Goal: Transaction & Acquisition: Purchase product/service

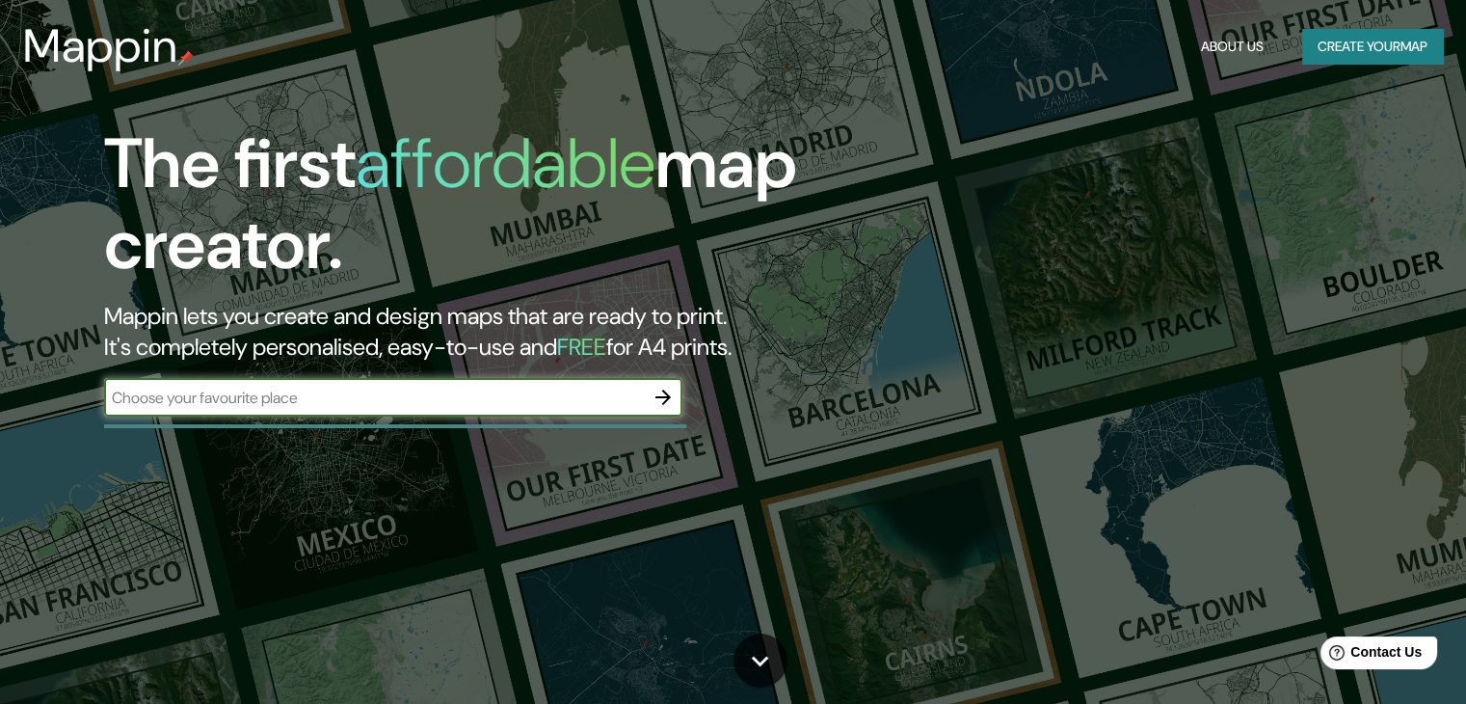
paste input "40.41568959553368, -3.7142598957460993"
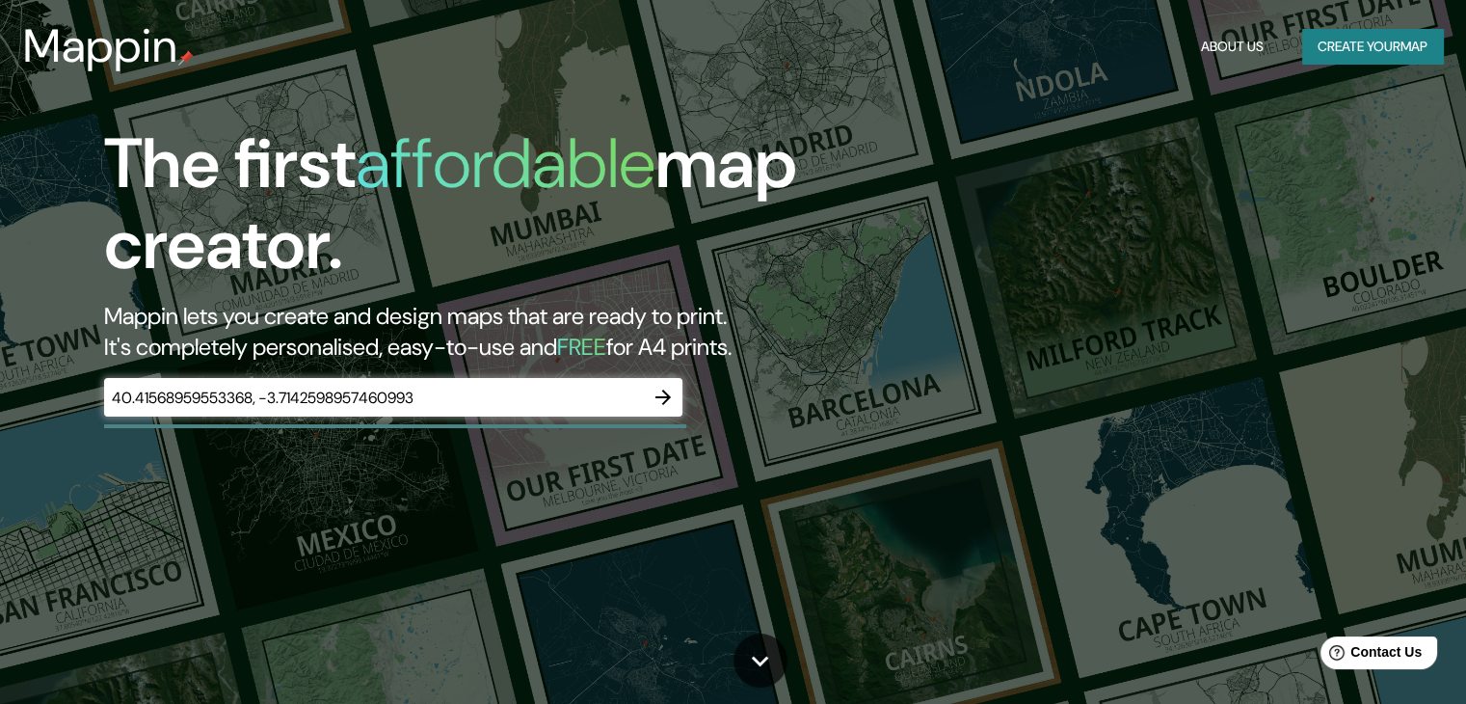
drag, startPoint x: 1226, startPoint y: 252, endPoint x: 1204, endPoint y: 252, distance: 22.2
click at [1226, 252] on div "The first affordable map creator. Mappin lets you create and design maps that a…" at bounding box center [733, 352] width 1466 height 704
click at [528, 400] on input "40.41568959553368, -3.7142598957460993" at bounding box center [374, 398] width 540 height 22
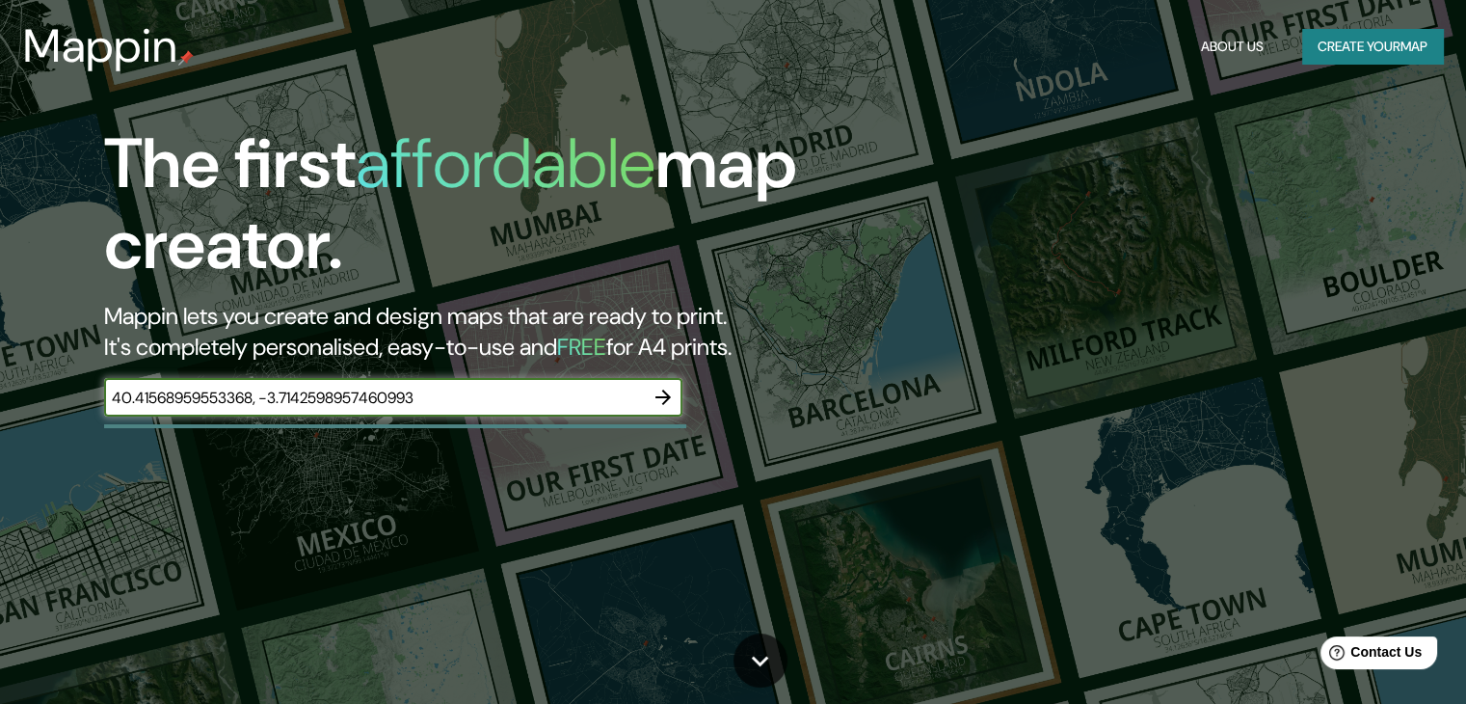
click at [528, 400] on input "40.41568959553368, -3.7142598957460993" at bounding box center [374, 398] width 540 height 22
click at [528, 401] on input "40.41568959553368, -3.7142598957460993" at bounding box center [374, 398] width 540 height 22
type input "madrid"
click at [417, 393] on input "madrid" at bounding box center [374, 398] width 540 height 22
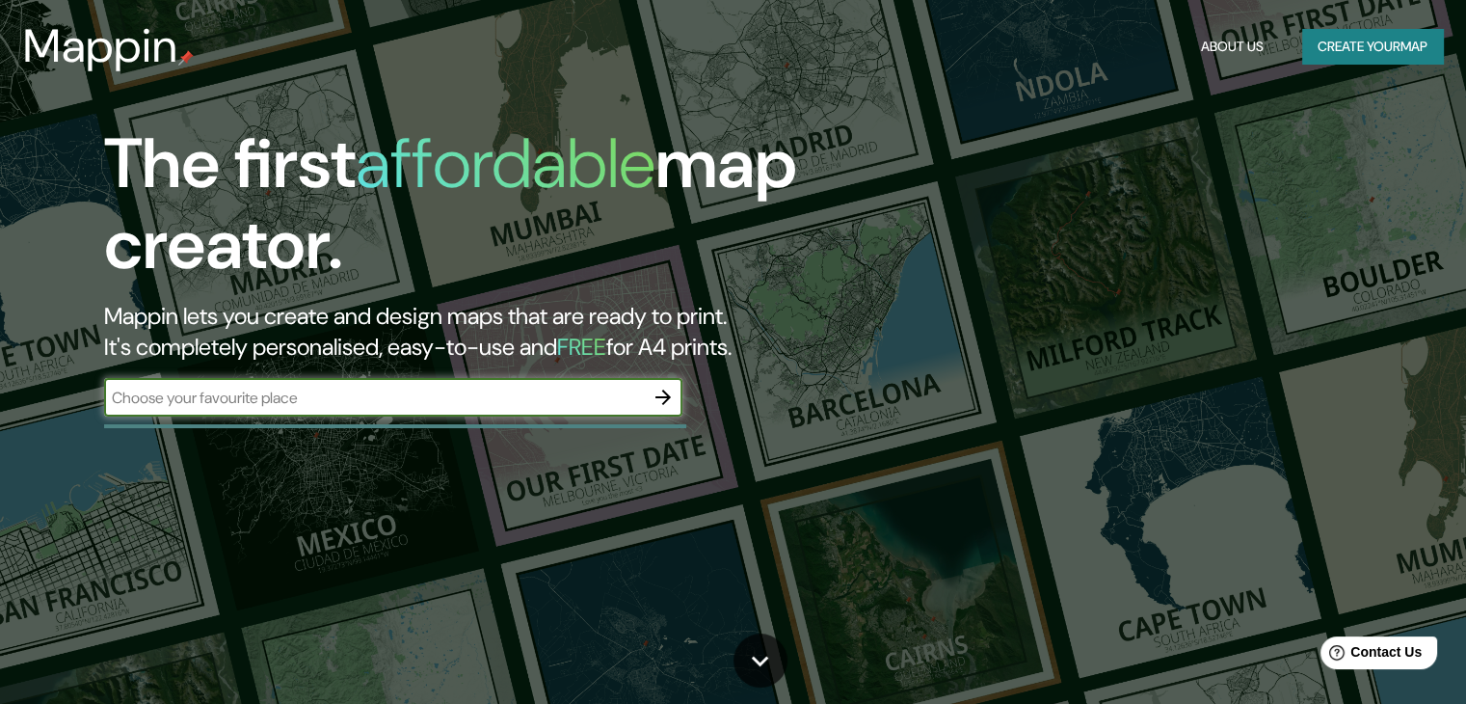
click at [436, 408] on input "text" at bounding box center [374, 398] width 540 height 22
type input "[GEOGRAPHIC_DATA]"
click at [661, 383] on button "button" at bounding box center [663, 397] width 39 height 39
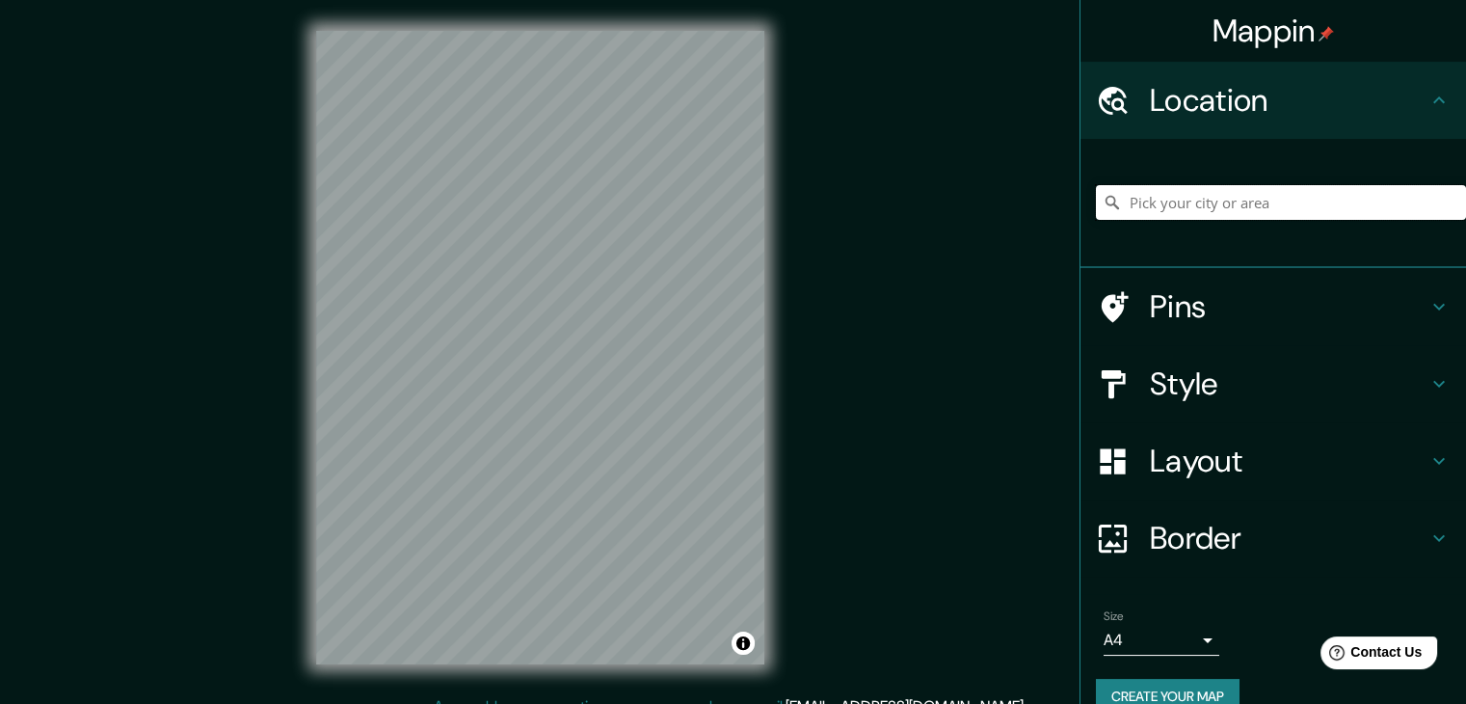
paste input "40.41568959553368, -3.7142598957460993"
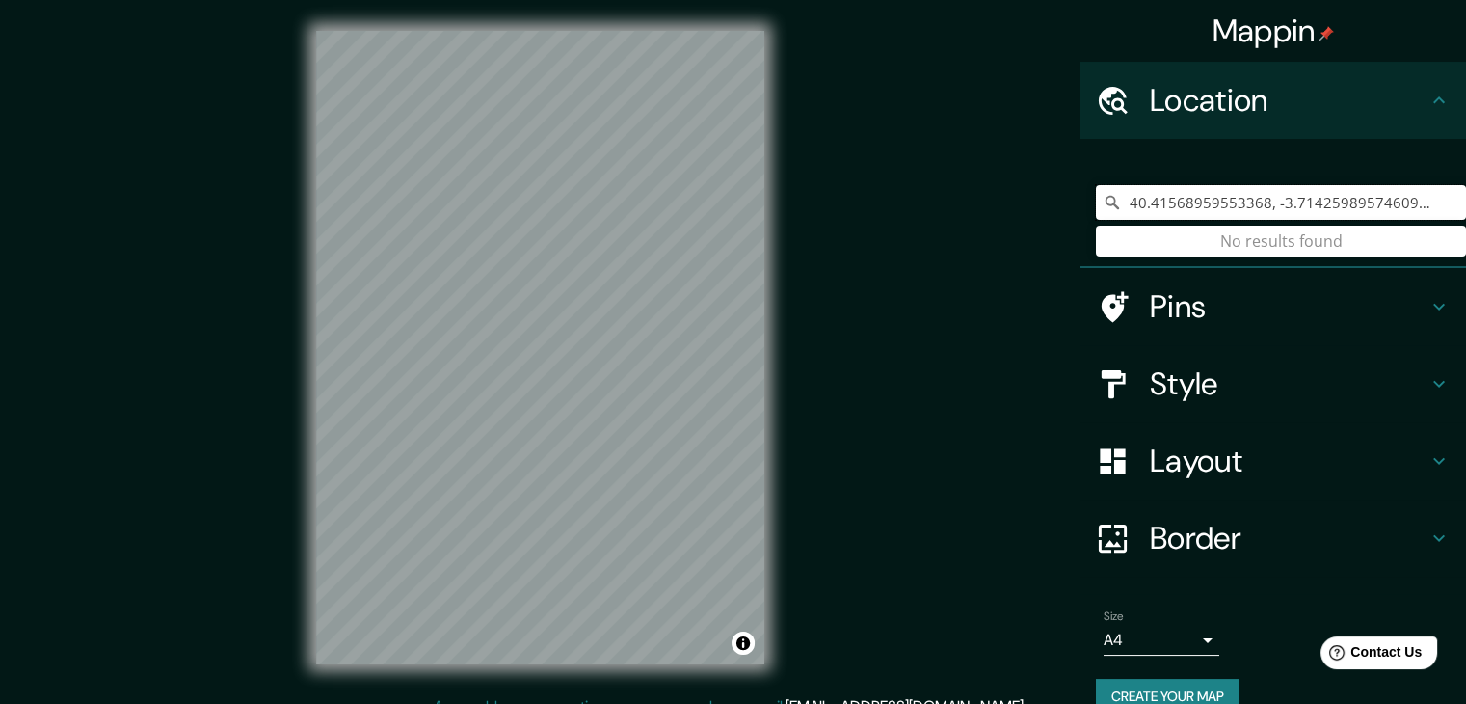
click at [1423, 205] on input "40.41568959553368, -3.7142598957460993" at bounding box center [1281, 202] width 370 height 35
drag, startPoint x: 1423, startPoint y: 205, endPoint x: 1036, endPoint y: 222, distance: 387.0
click at [1036, 222] on div "Mappin Location [GEOGRAPHIC_DATA] No results found Pins Style Layout Border Cho…" at bounding box center [733, 363] width 1466 height 726
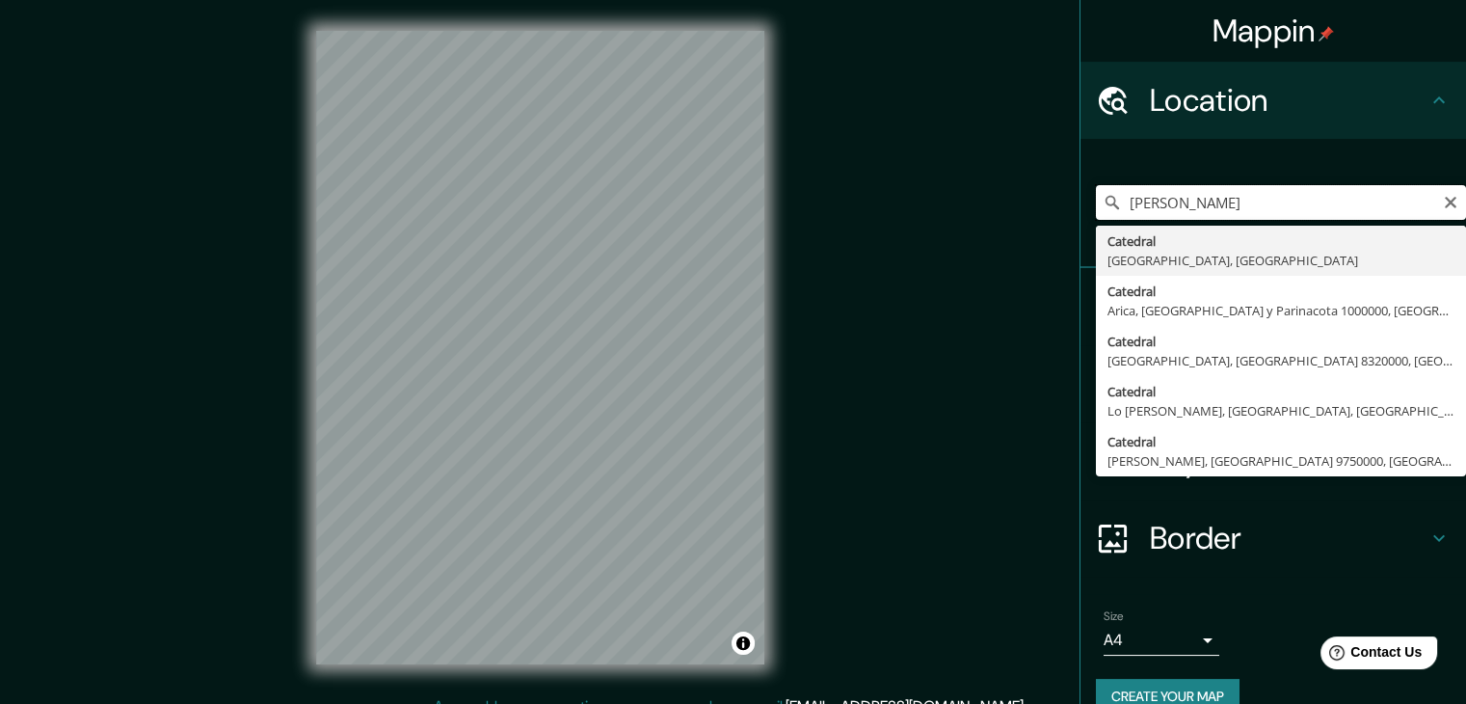
type input "[PERSON_NAME]"
click at [1167, 205] on input "[PERSON_NAME]" at bounding box center [1281, 202] width 370 height 35
click at [1167, 205] on input "catedral almuneda" at bounding box center [1281, 202] width 370 height 35
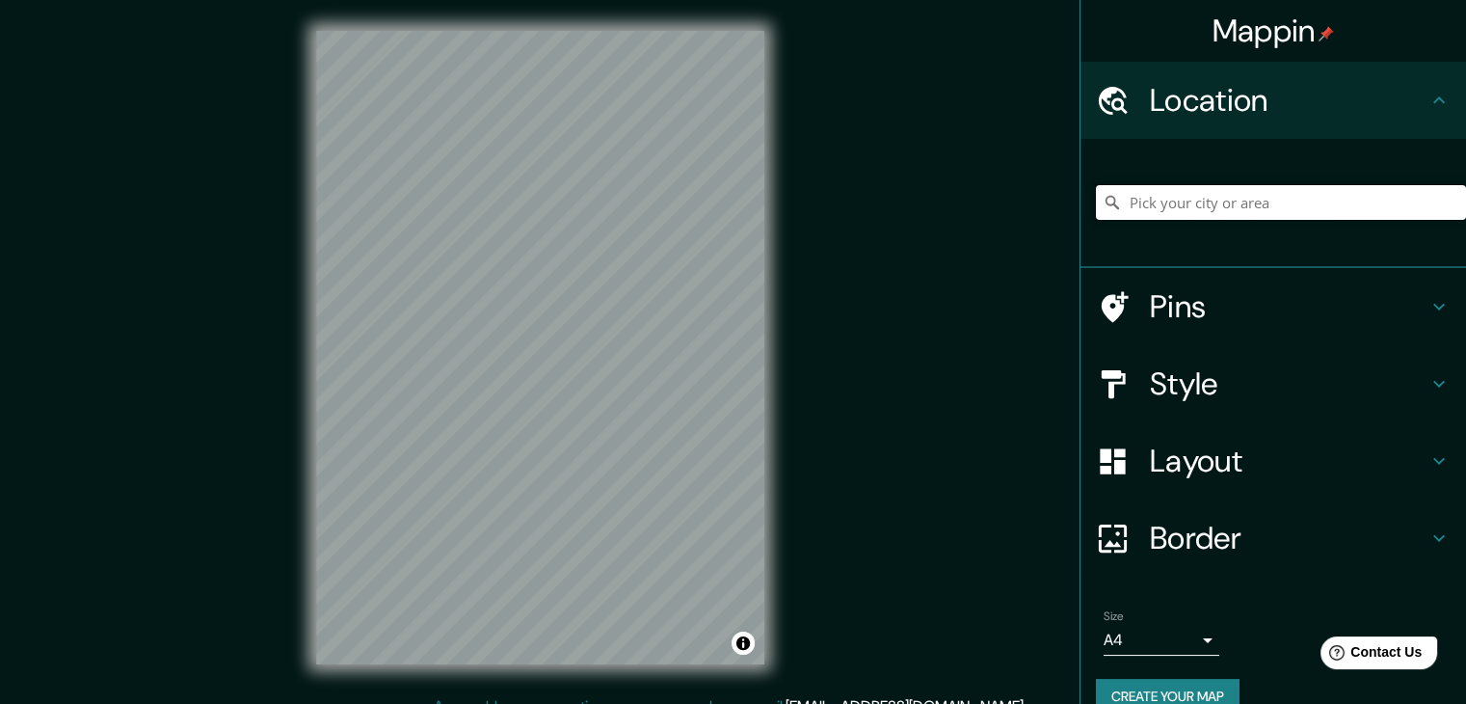
paste input "Catedral de Santa María la Real de la Almudena"
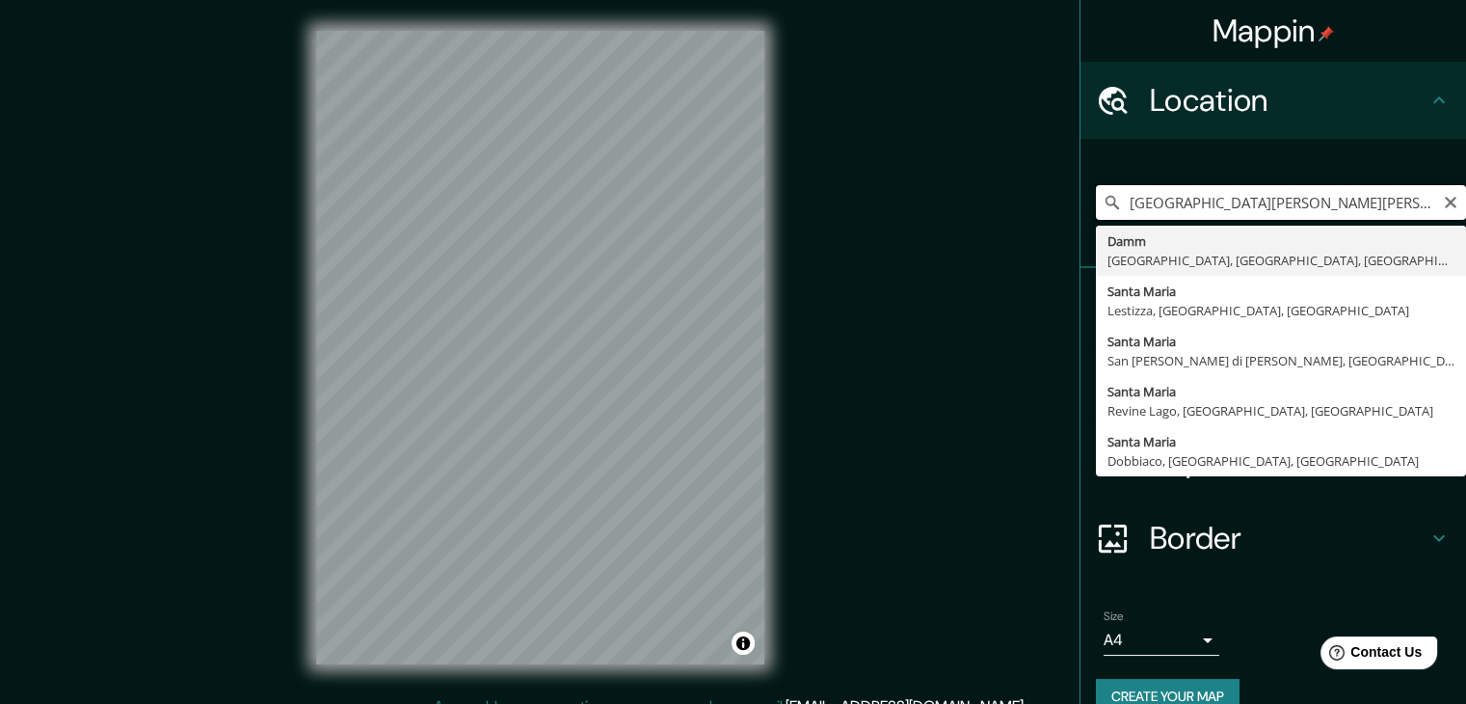
drag, startPoint x: 1415, startPoint y: 213, endPoint x: 1043, endPoint y: 216, distance: 372.2
click at [1043, 216] on div "Mappin Location Catedral de Santa María la Real de la Almudena Damm Aschaffenbu…" at bounding box center [733, 363] width 1466 height 726
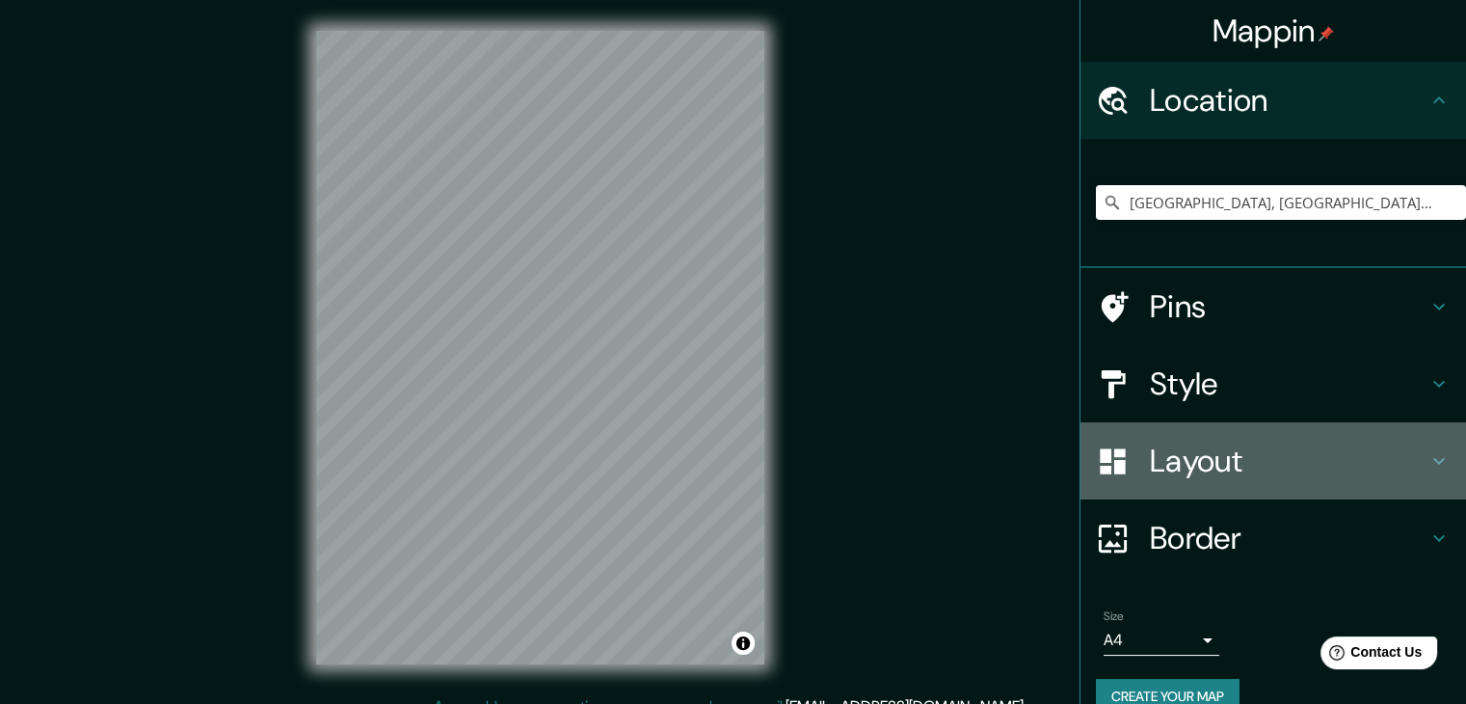
click at [1277, 457] on h4 "Layout" at bounding box center [1289, 461] width 278 height 39
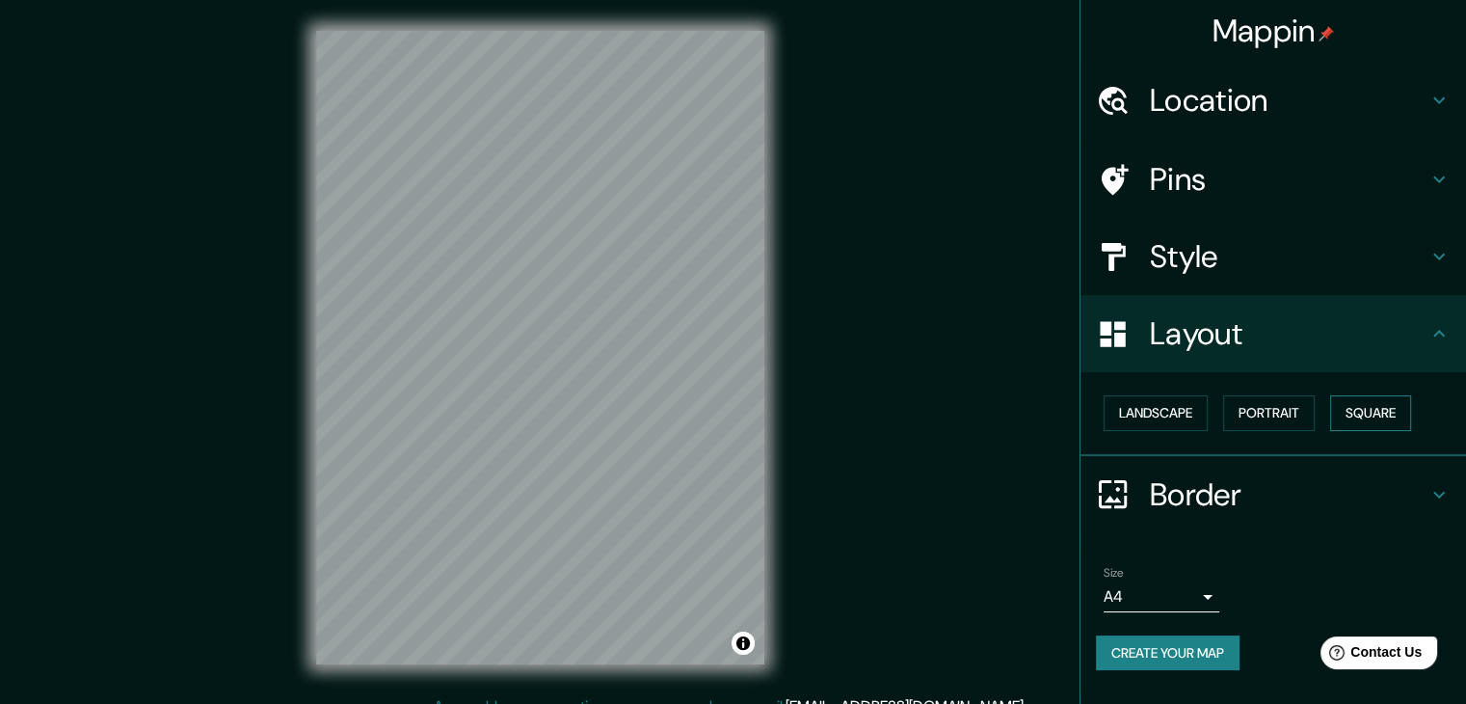
click at [1375, 412] on button "Square" at bounding box center [1371, 413] width 81 height 36
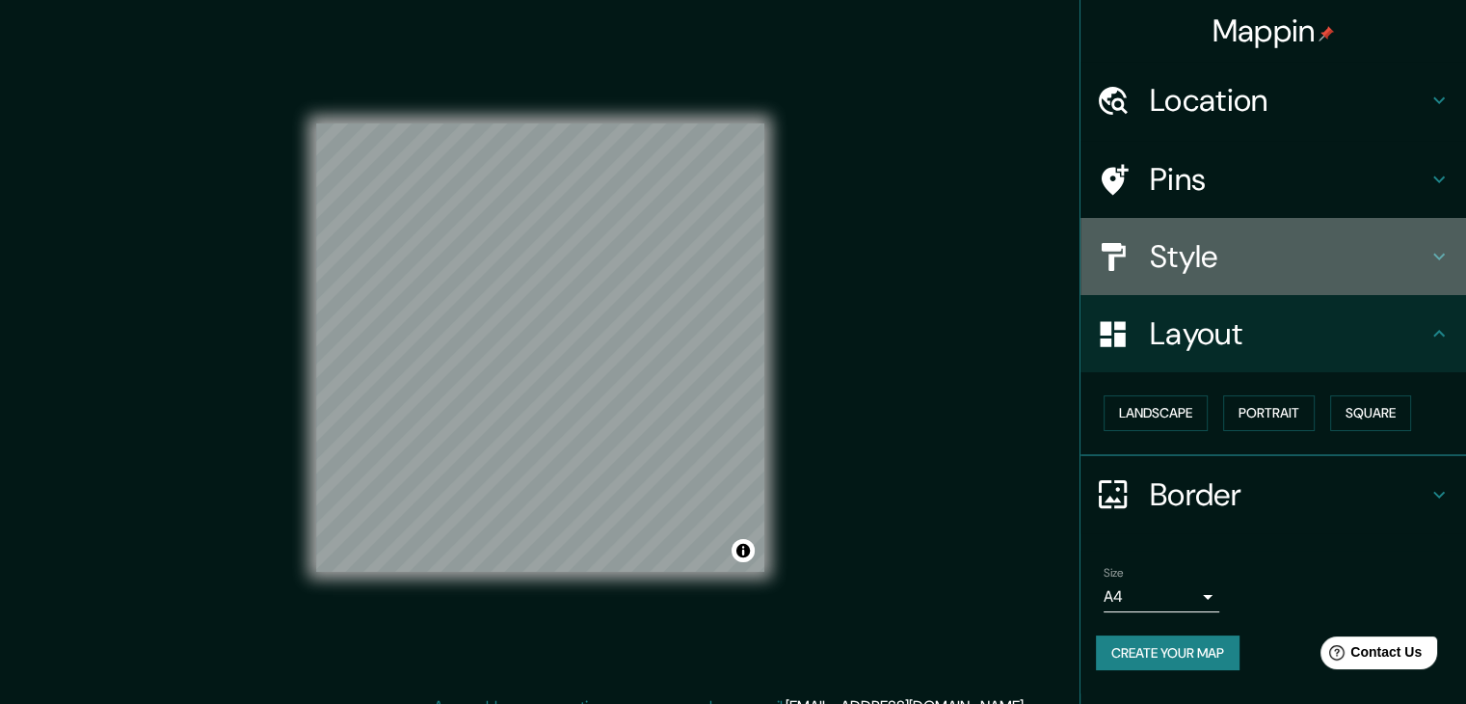
click at [1210, 229] on div "Style" at bounding box center [1274, 256] width 386 height 77
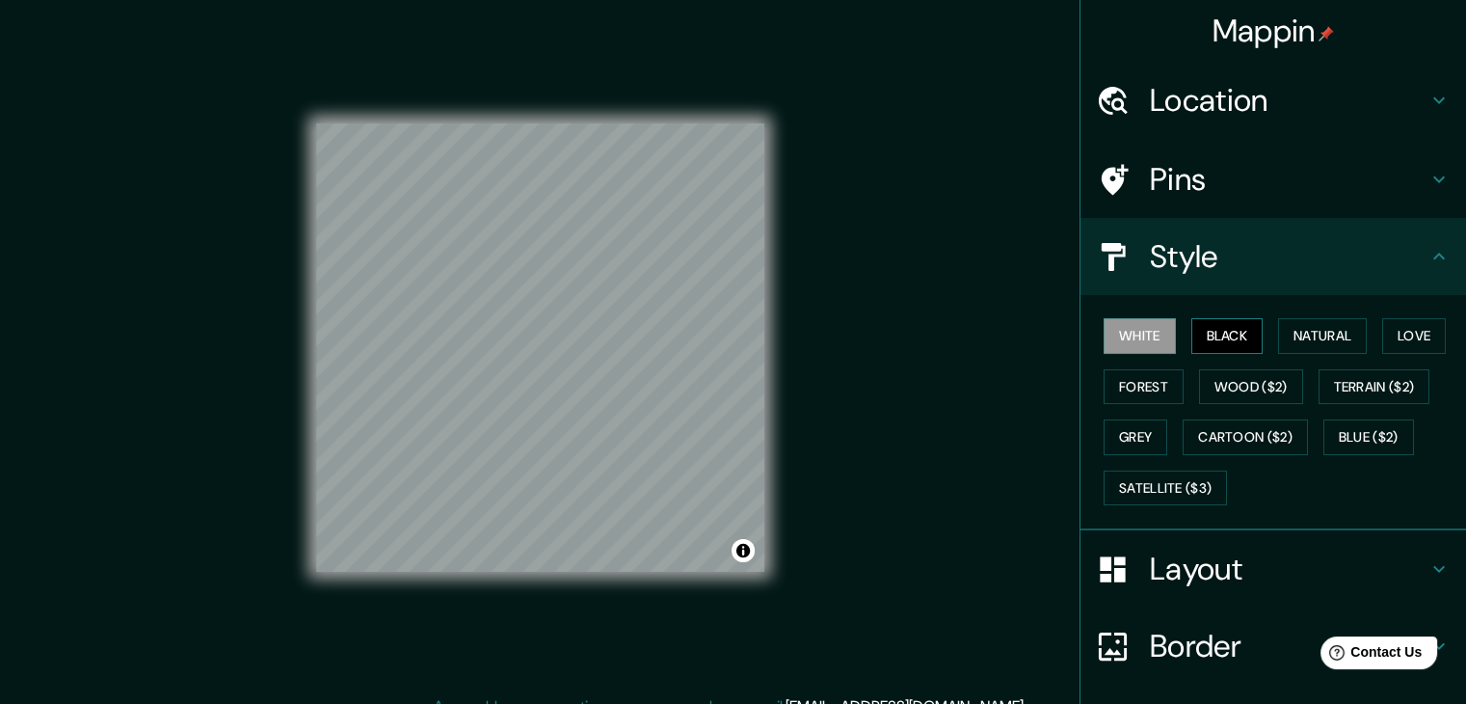
click at [1203, 342] on button "Black" at bounding box center [1228, 336] width 72 height 36
click at [1323, 336] on button "Natural" at bounding box center [1322, 336] width 89 height 36
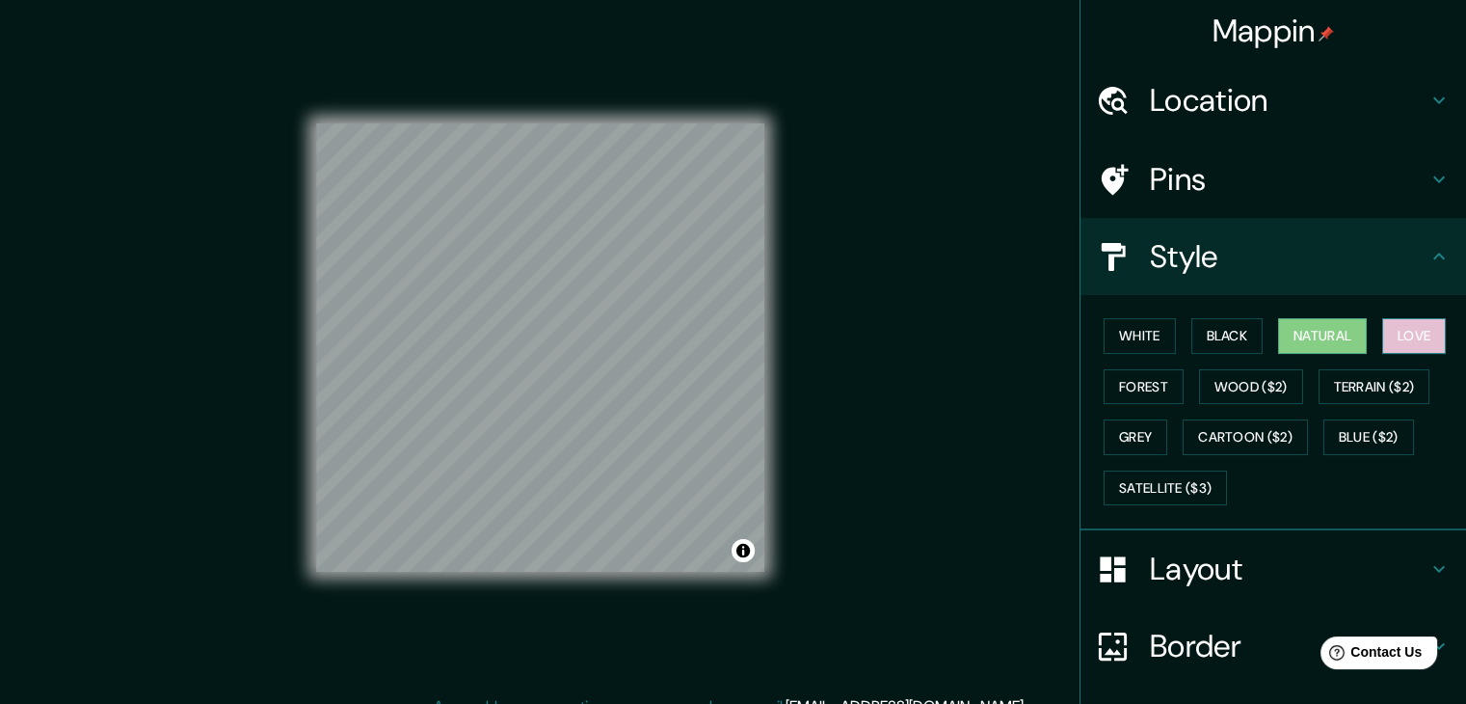
click at [1427, 332] on button "Love" at bounding box center [1415, 336] width 64 height 36
click at [1312, 328] on button "Natural" at bounding box center [1322, 336] width 89 height 36
click at [1096, 334] on div "White Black Natural Love Forest Wood ($2) Terrain ($2) Grey Cartoon ($2) Blue (…" at bounding box center [1281, 411] width 370 height 202
click at [1108, 330] on button "White" at bounding box center [1140, 336] width 72 height 36
click at [1346, 324] on button "Natural" at bounding box center [1322, 336] width 89 height 36
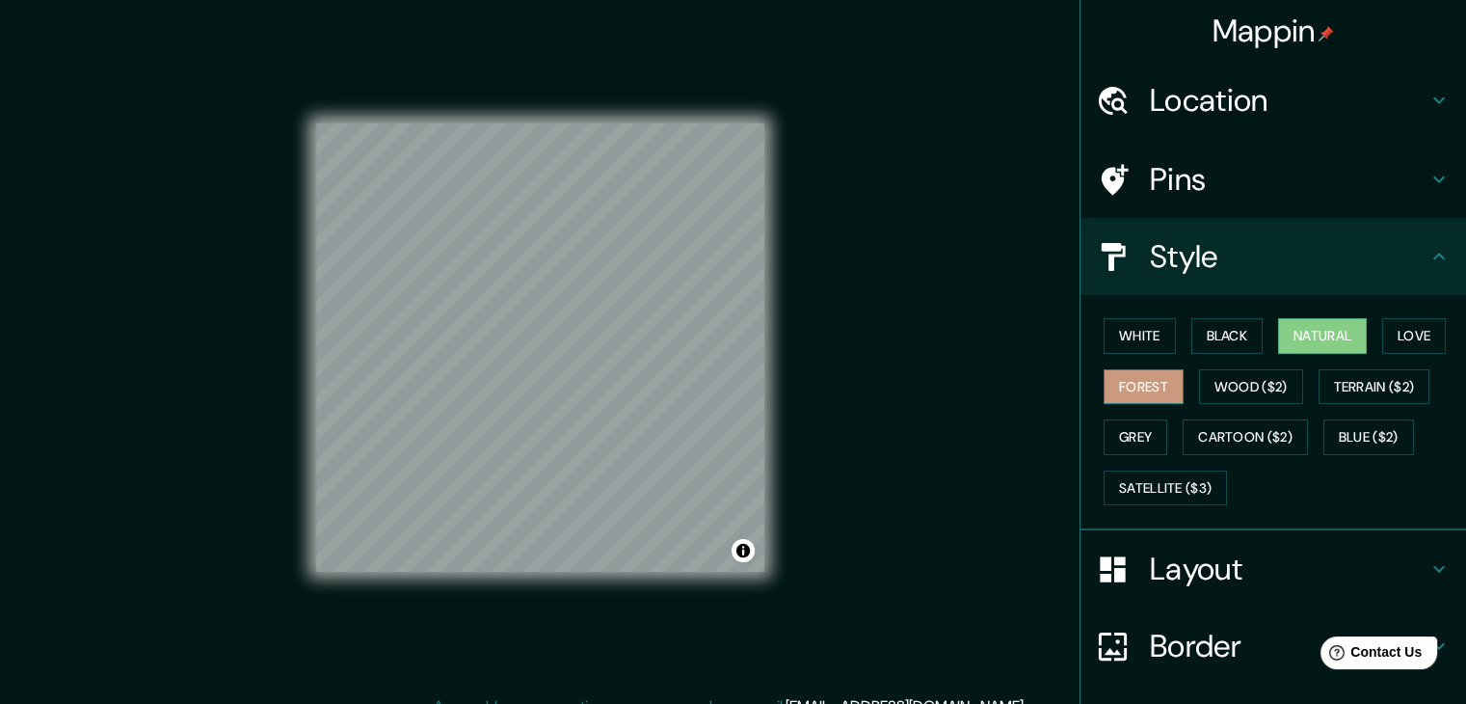
click at [1104, 371] on button "Forest" at bounding box center [1144, 387] width 80 height 36
click at [1153, 420] on button "Grey" at bounding box center [1136, 437] width 64 height 36
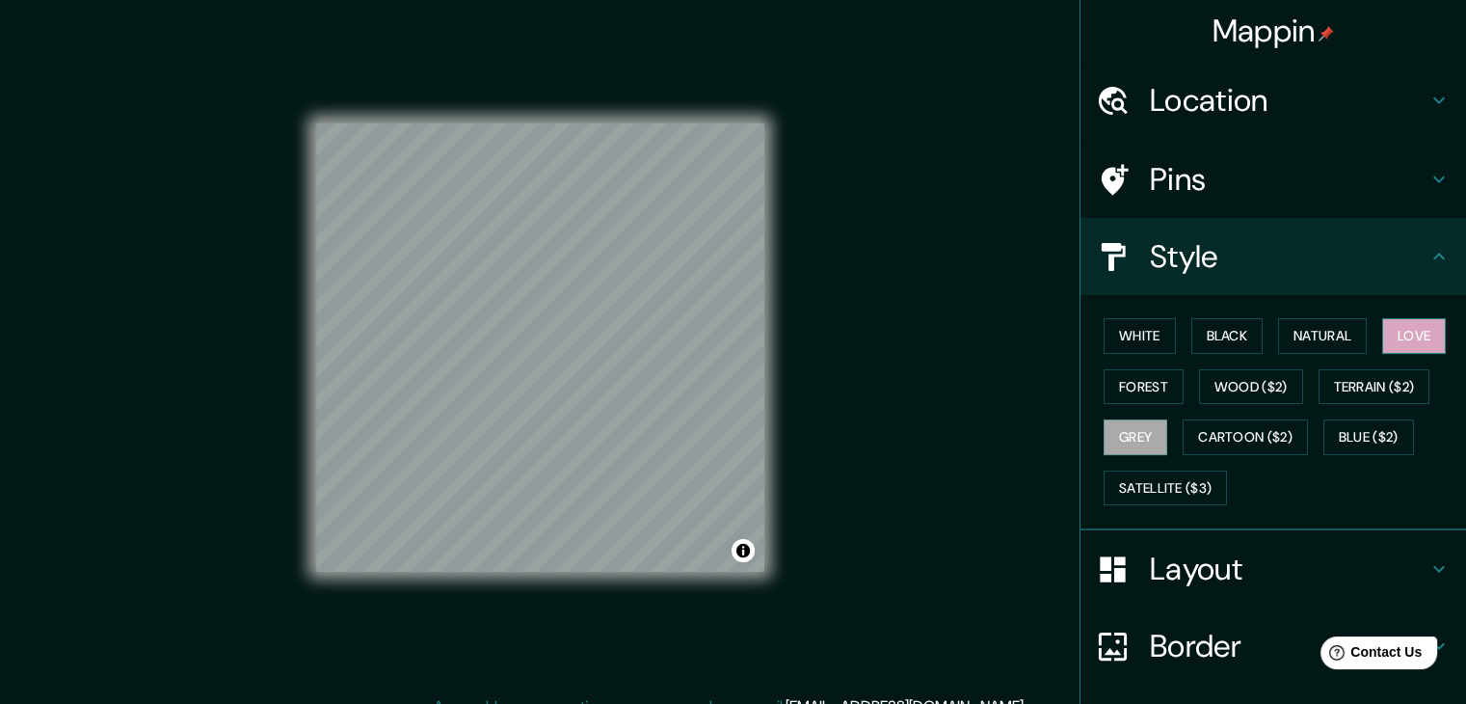
click at [1427, 332] on button "Love" at bounding box center [1415, 336] width 64 height 36
click at [1129, 335] on button "White" at bounding box center [1140, 336] width 72 height 36
click at [1397, 95] on h4 "Location" at bounding box center [1289, 100] width 278 height 39
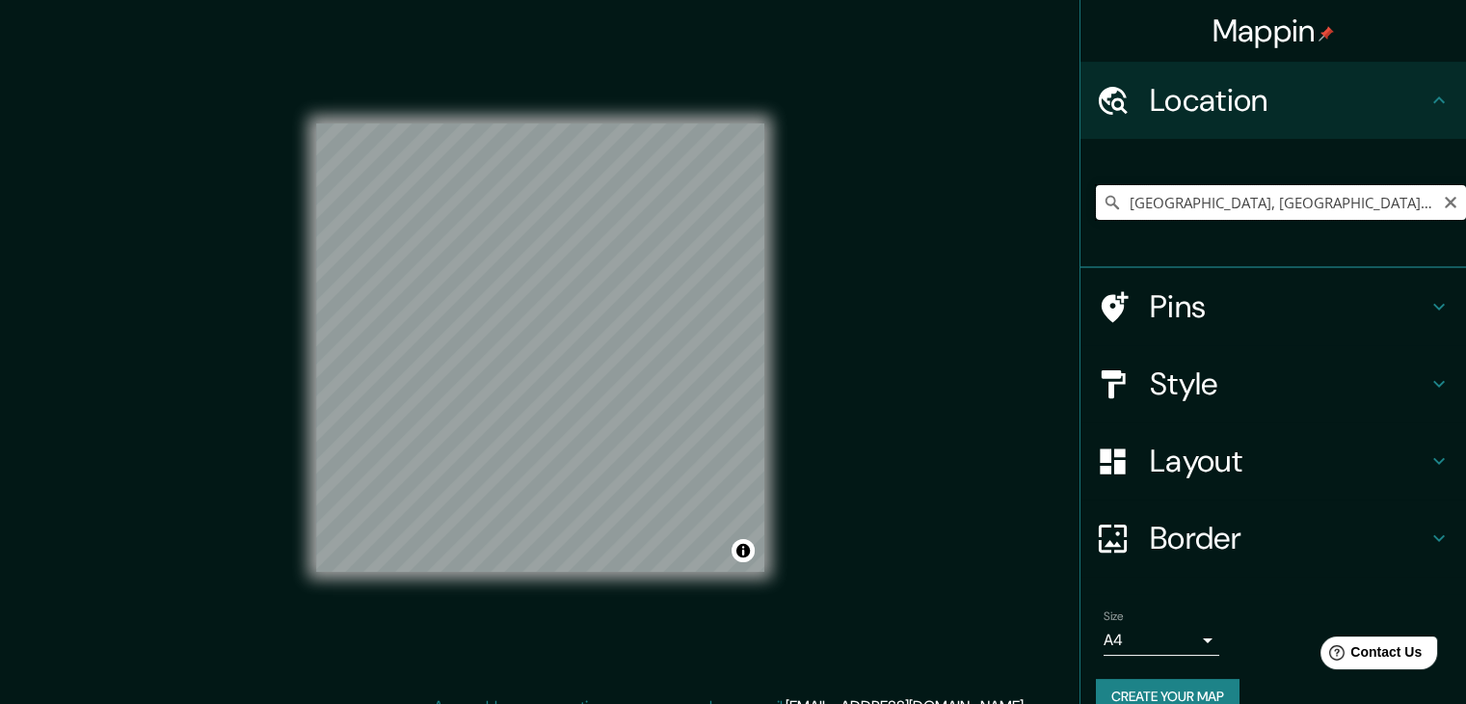
click at [1219, 203] on input "Madrid, Madrid, España" at bounding box center [1281, 202] width 370 height 35
click at [1219, 204] on input "Madrid, Madrid, España" at bounding box center [1281, 202] width 370 height 35
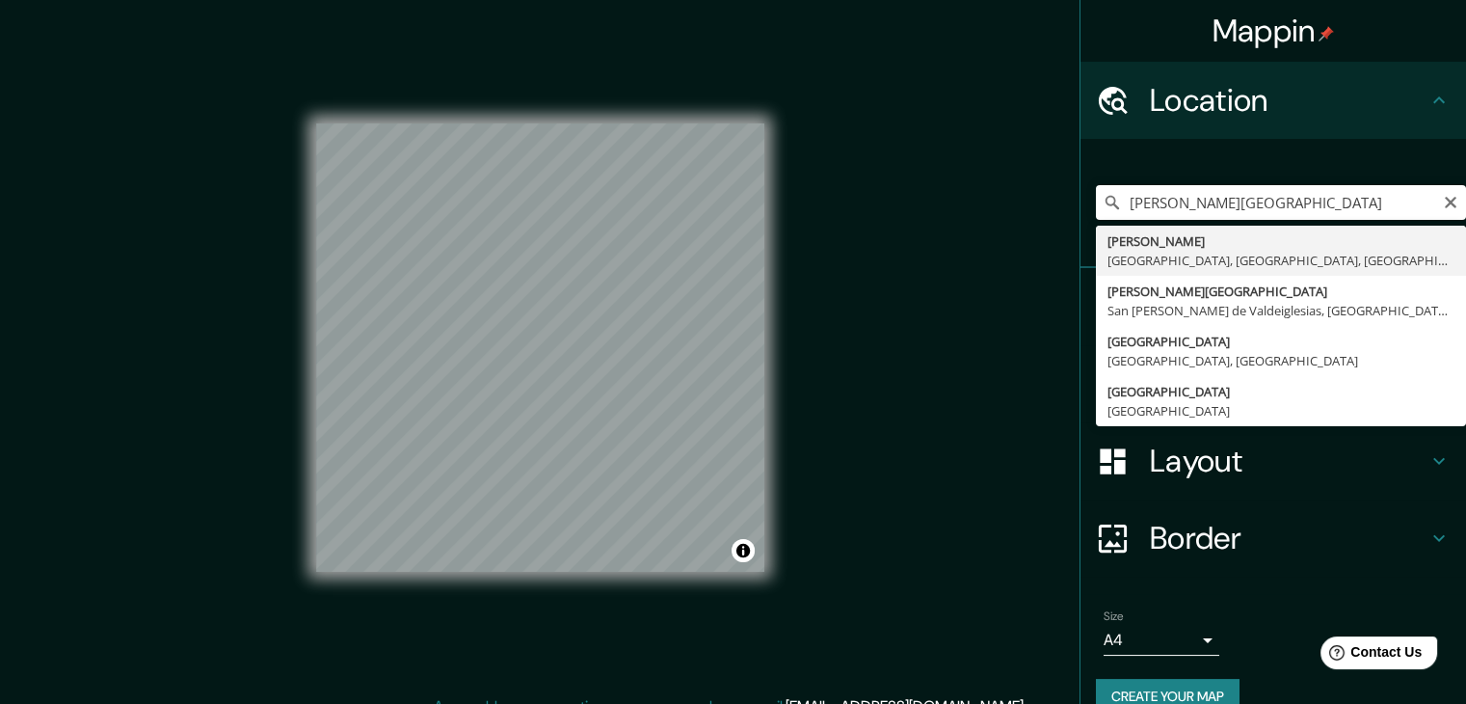
type input "Palacio, Madrid, Madrid, España"
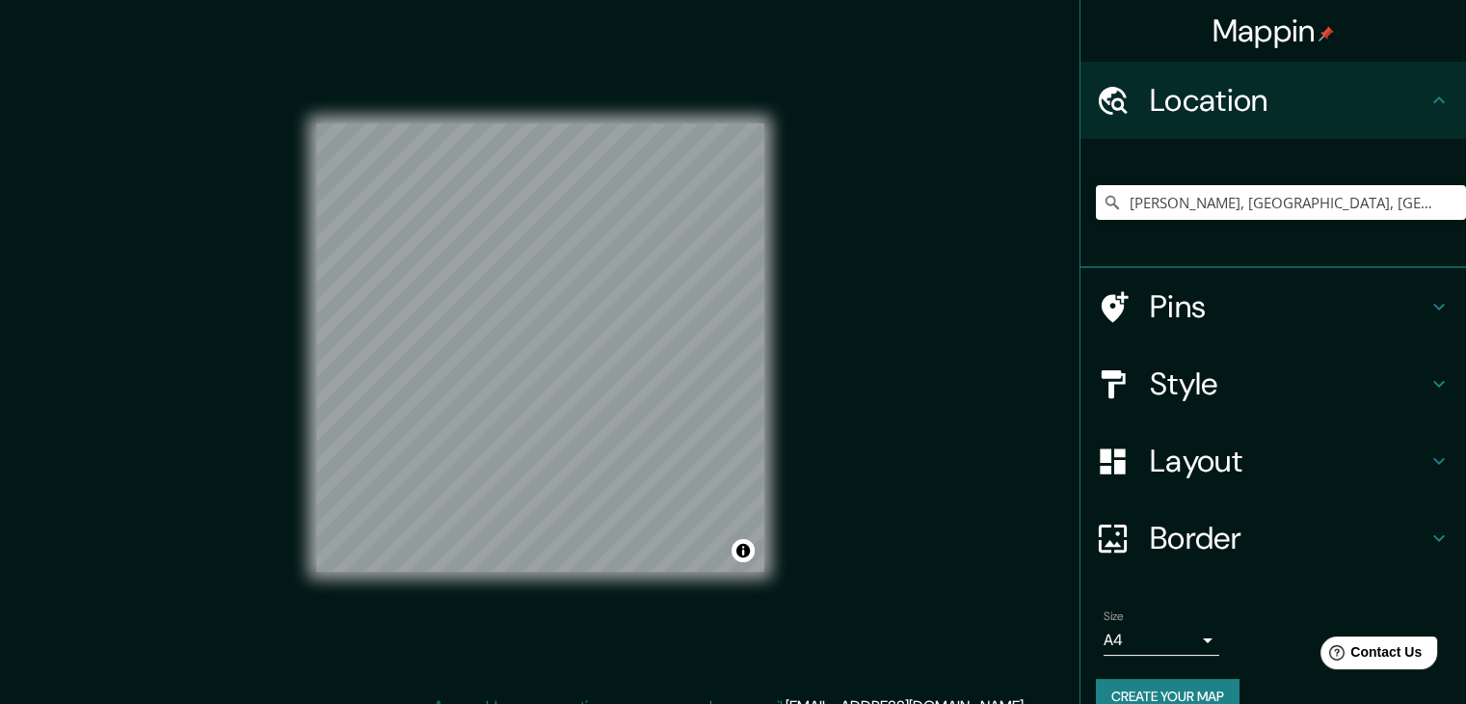
click at [1250, 372] on h4 "Style" at bounding box center [1289, 383] width 278 height 39
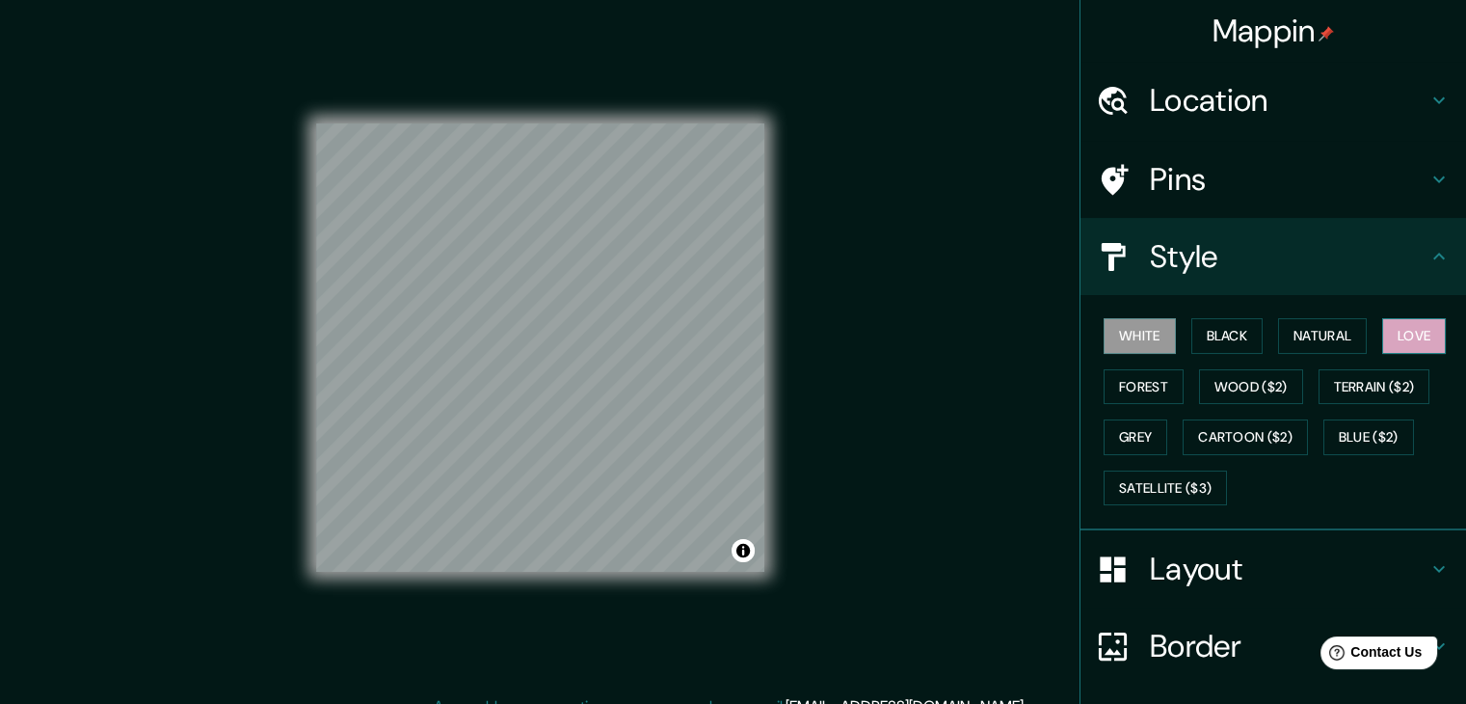
click at [1407, 336] on button "Love" at bounding box center [1415, 336] width 64 height 36
click at [1335, 331] on button "Natural" at bounding box center [1322, 336] width 89 height 36
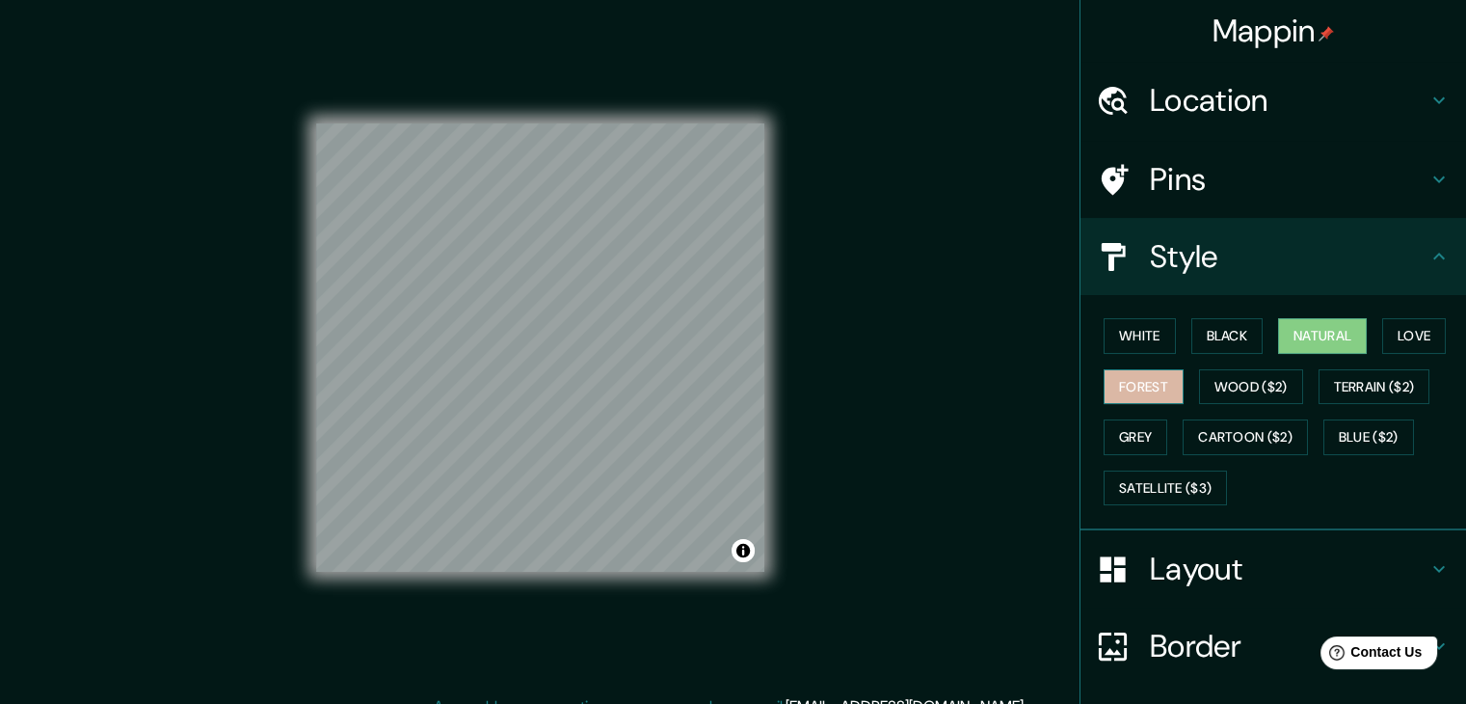
click at [1122, 395] on button "Forest" at bounding box center [1144, 387] width 80 height 36
click at [1147, 430] on button "Grey" at bounding box center [1136, 437] width 64 height 36
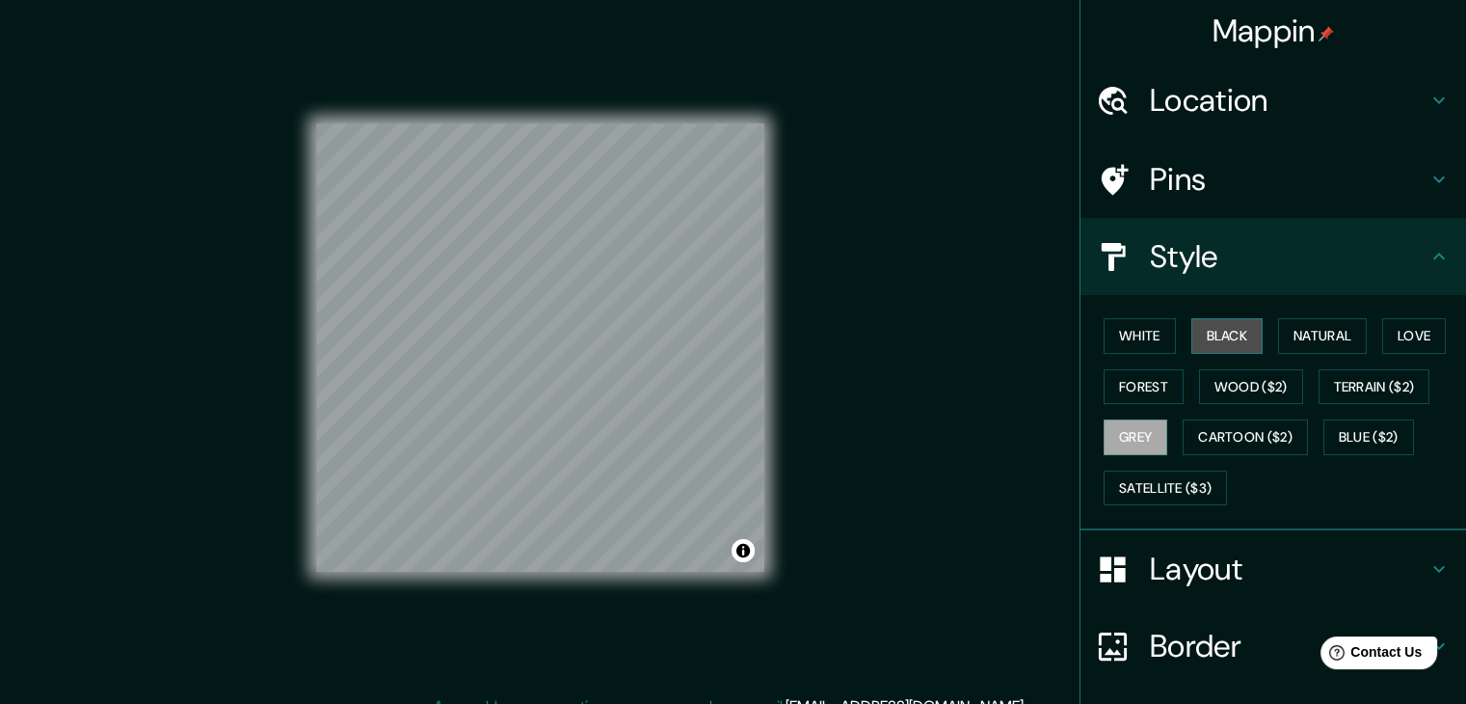
click at [1209, 329] on button "Black" at bounding box center [1228, 336] width 72 height 36
click at [1401, 336] on button "Love" at bounding box center [1415, 336] width 64 height 36
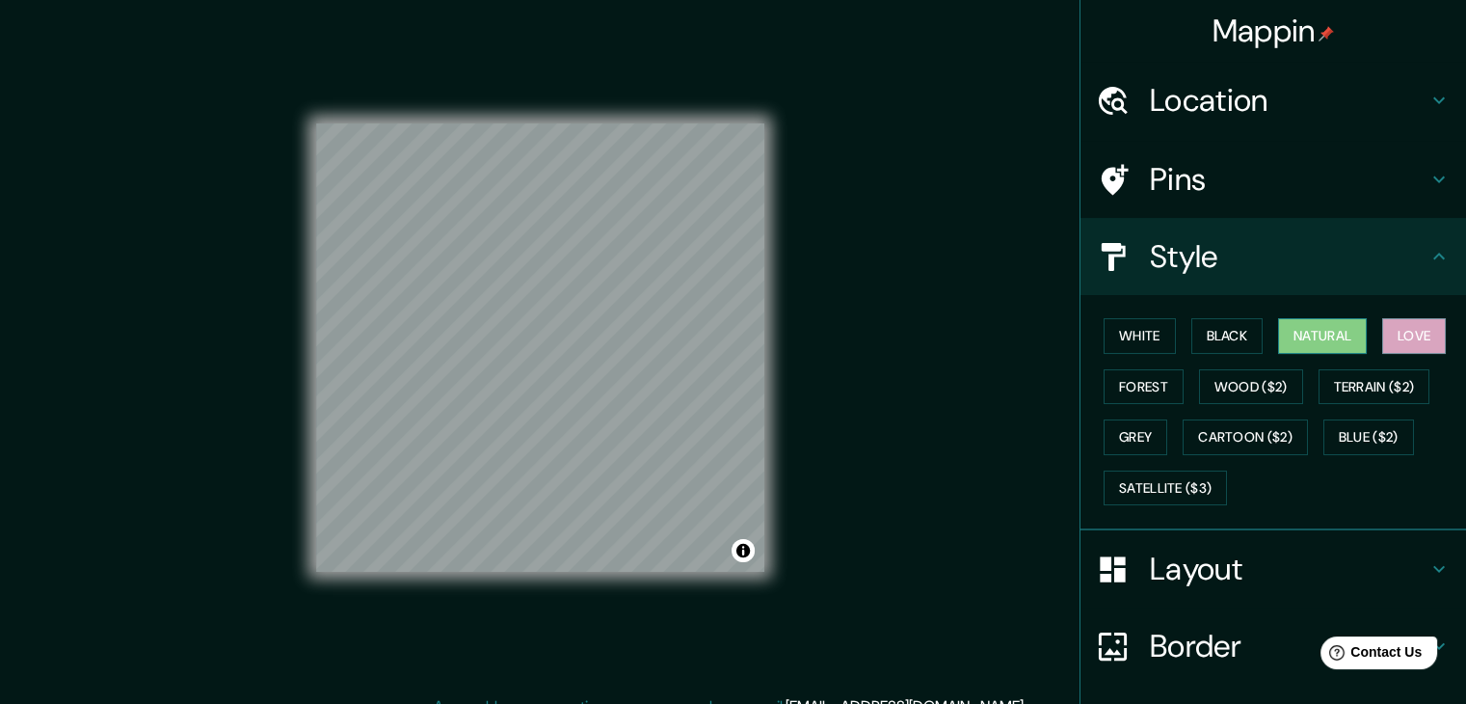
click at [1292, 336] on button "Natural" at bounding box center [1322, 336] width 89 height 36
click at [1414, 321] on button "Love" at bounding box center [1415, 336] width 64 height 36
click at [1308, 334] on button "Natural" at bounding box center [1322, 336] width 89 height 36
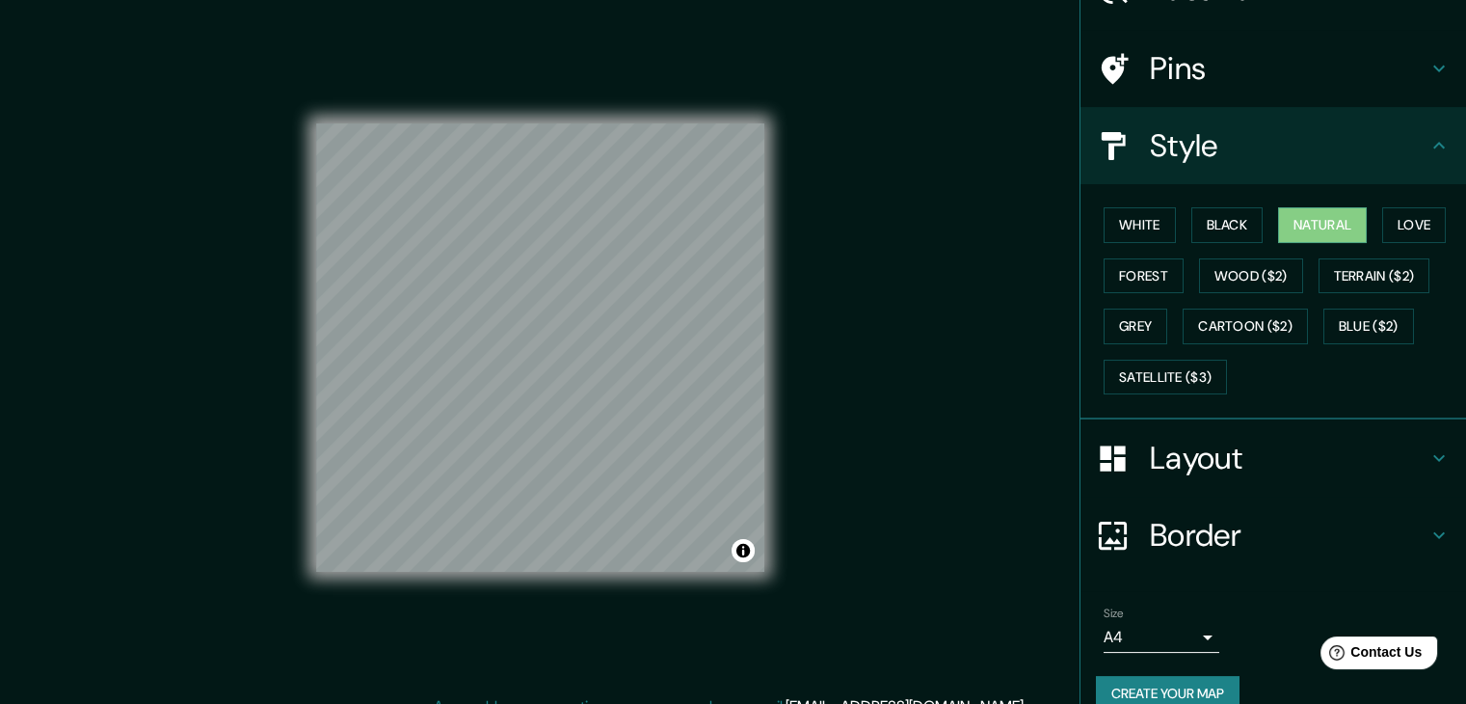
scroll to position [139, 0]
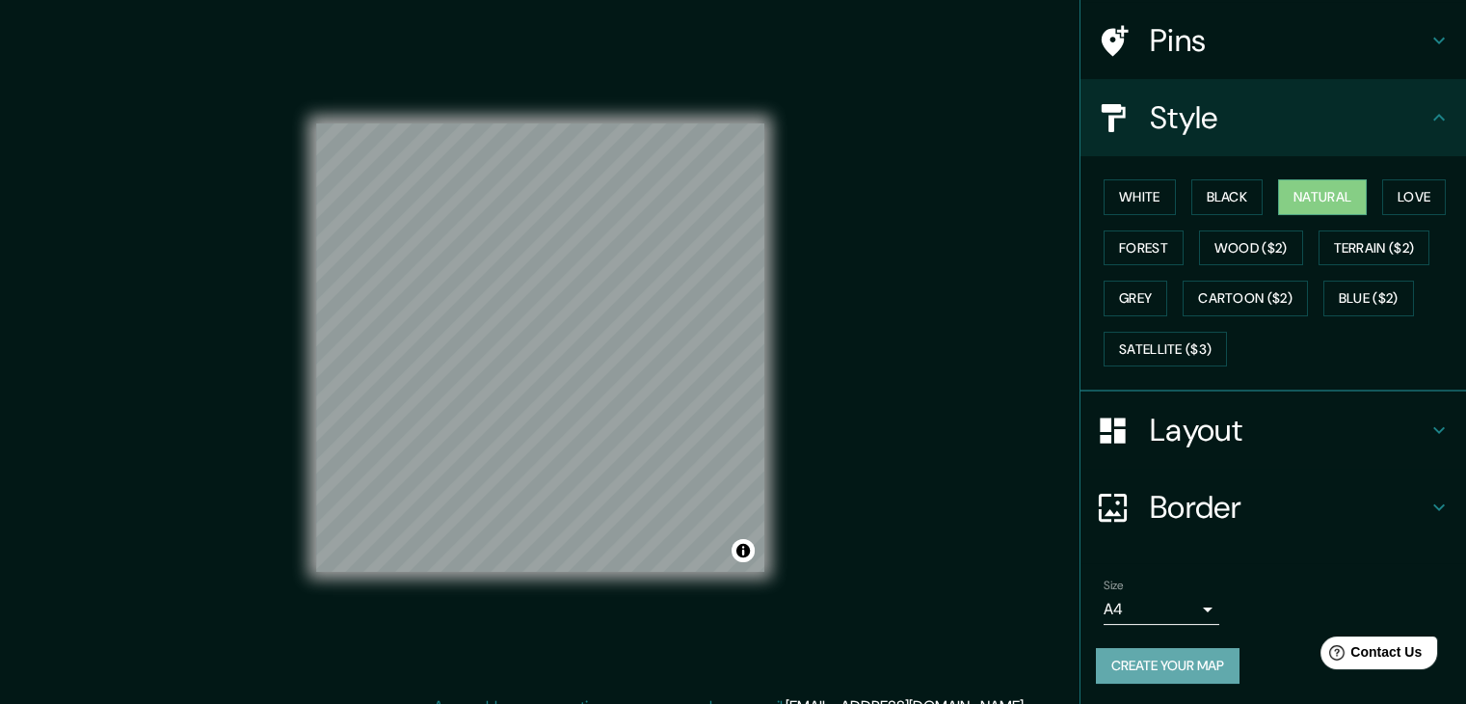
click at [1146, 664] on button "Create your map" at bounding box center [1168, 666] width 144 height 36
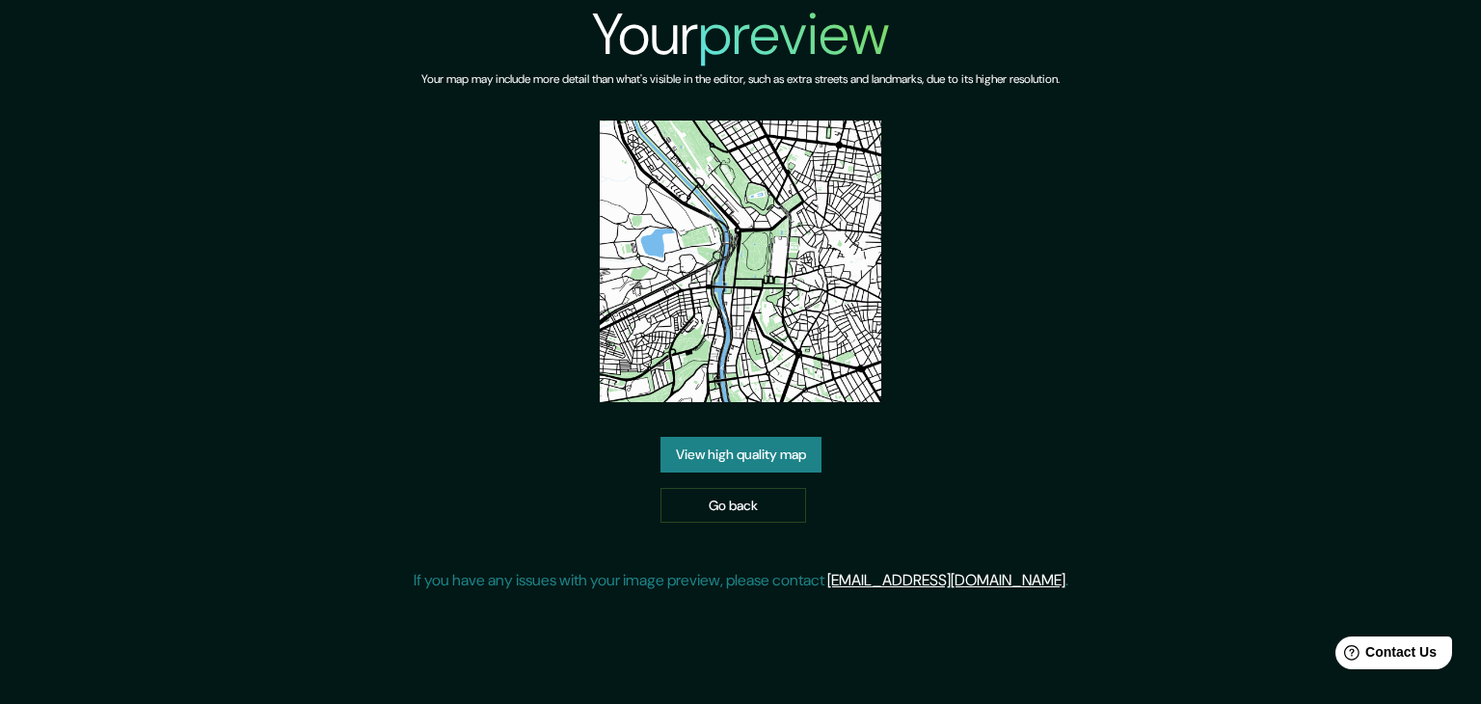
click at [7, 127] on div "Your preview Your map may include more detail than what's visible in the editor…" at bounding box center [740, 303] width 1481 height 607
click at [703, 351] on img at bounding box center [741, 262] width 282 height 282
click at [716, 457] on link "View high quality map" at bounding box center [740, 455] width 161 height 36
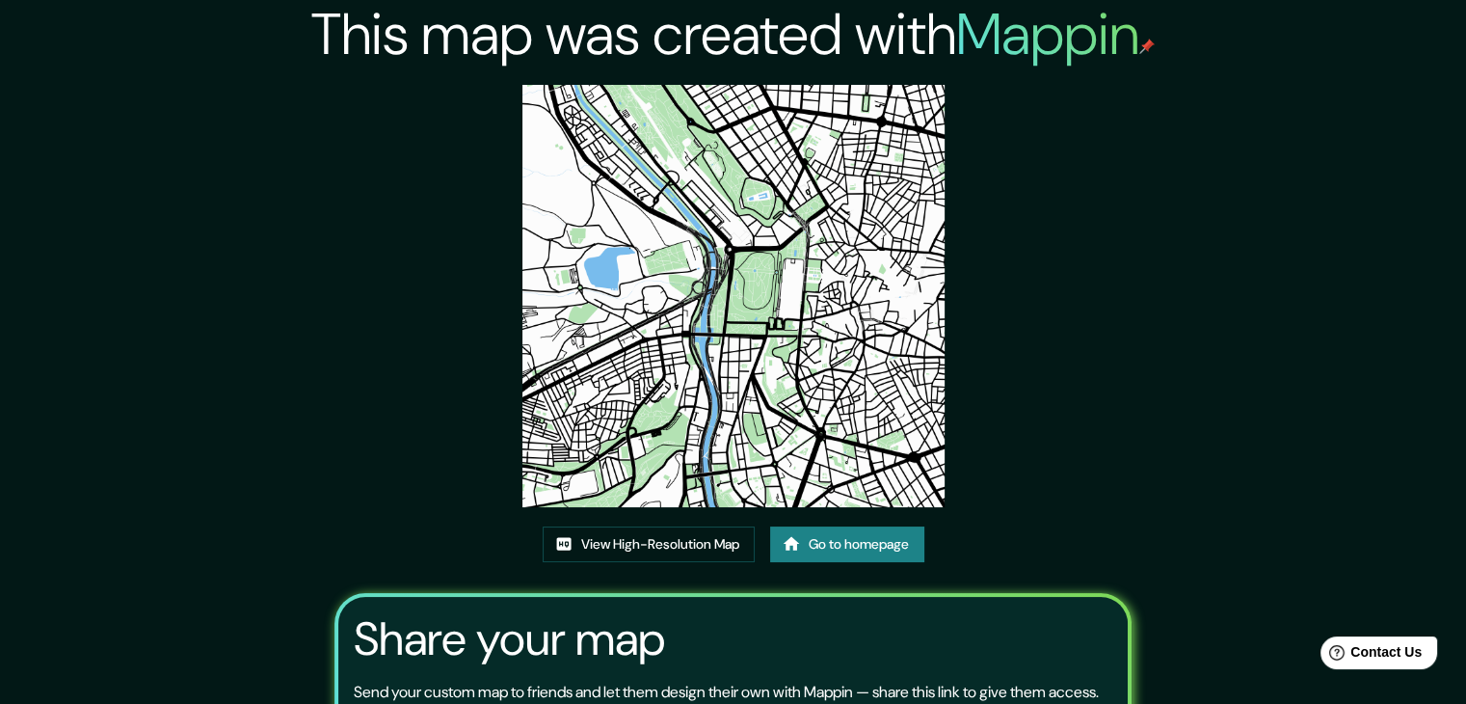
click at [686, 173] on img at bounding box center [734, 296] width 422 height 422
click at [776, 295] on img at bounding box center [734, 296] width 422 height 422
click at [723, 334] on img at bounding box center [734, 296] width 422 height 422
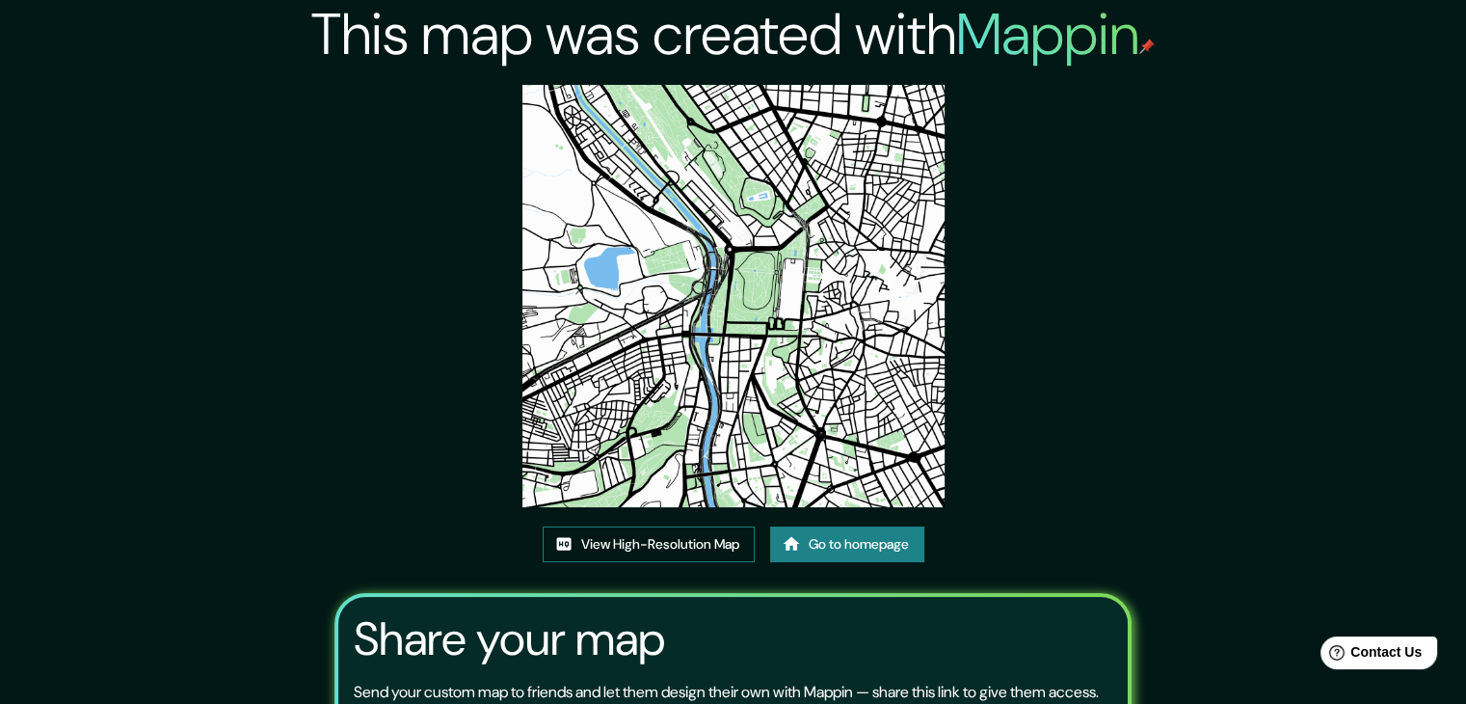
click at [724, 547] on link "View High-Resolution Map" at bounding box center [649, 544] width 212 height 36
